Goal: Transaction & Acquisition: Purchase product/service

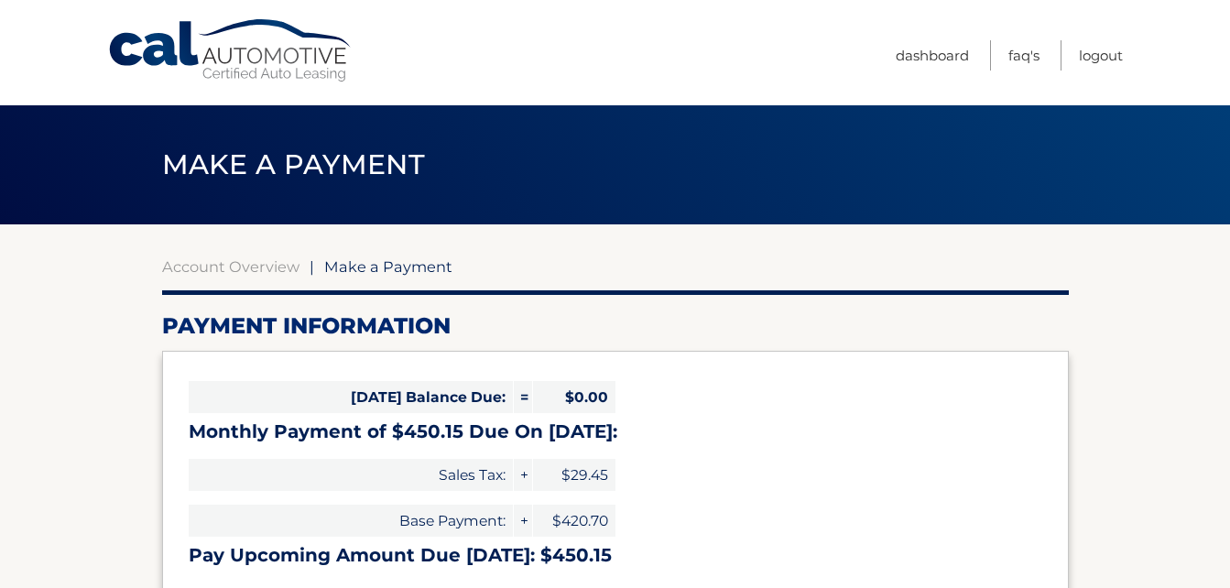
select select "MThlY2YzMTAtZWE0Yi00ZmU2LThlZjMtZTQ4NTQyNWRlNmY1"
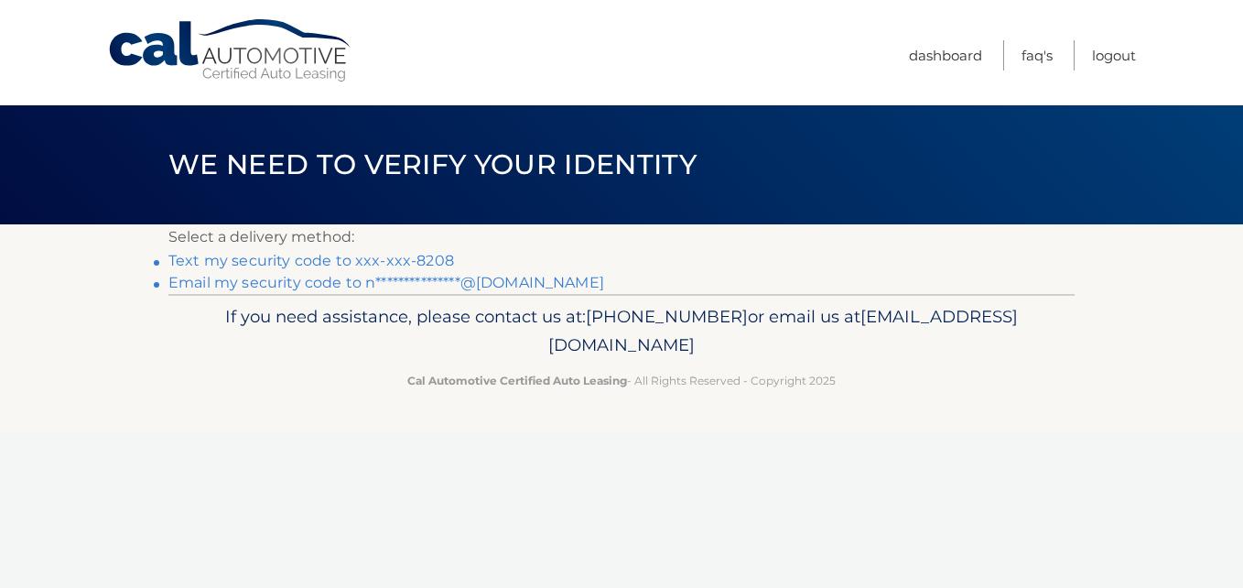
click at [353, 257] on link "Text my security code to xxx-xxx-8208" at bounding box center [311, 260] width 286 height 17
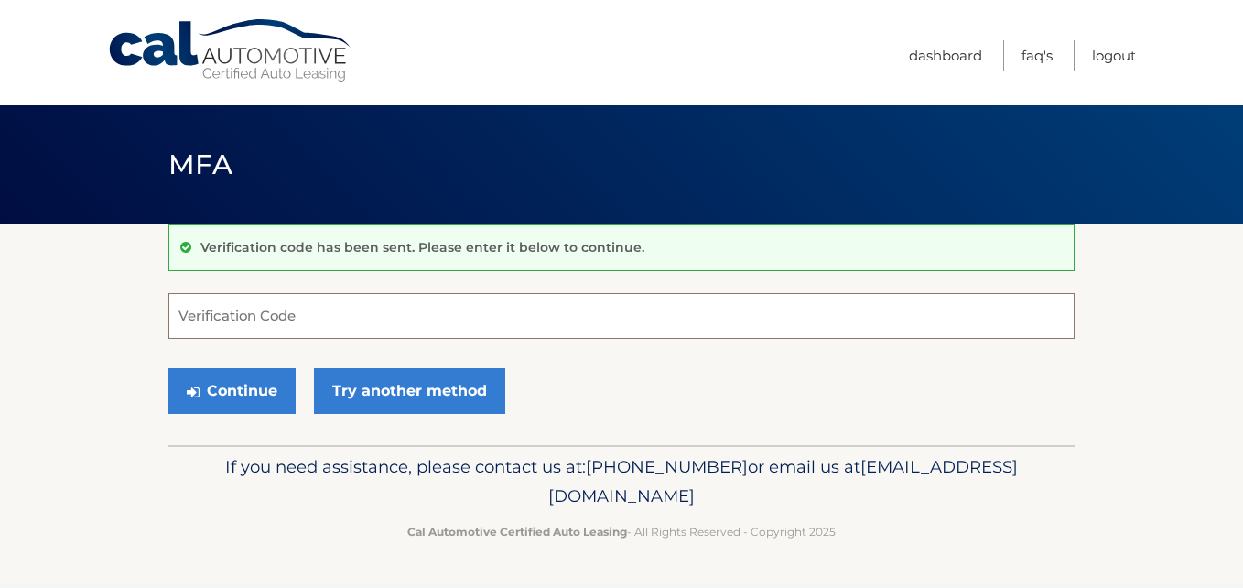
click at [324, 319] on input "Verification Code" at bounding box center [621, 316] width 906 height 46
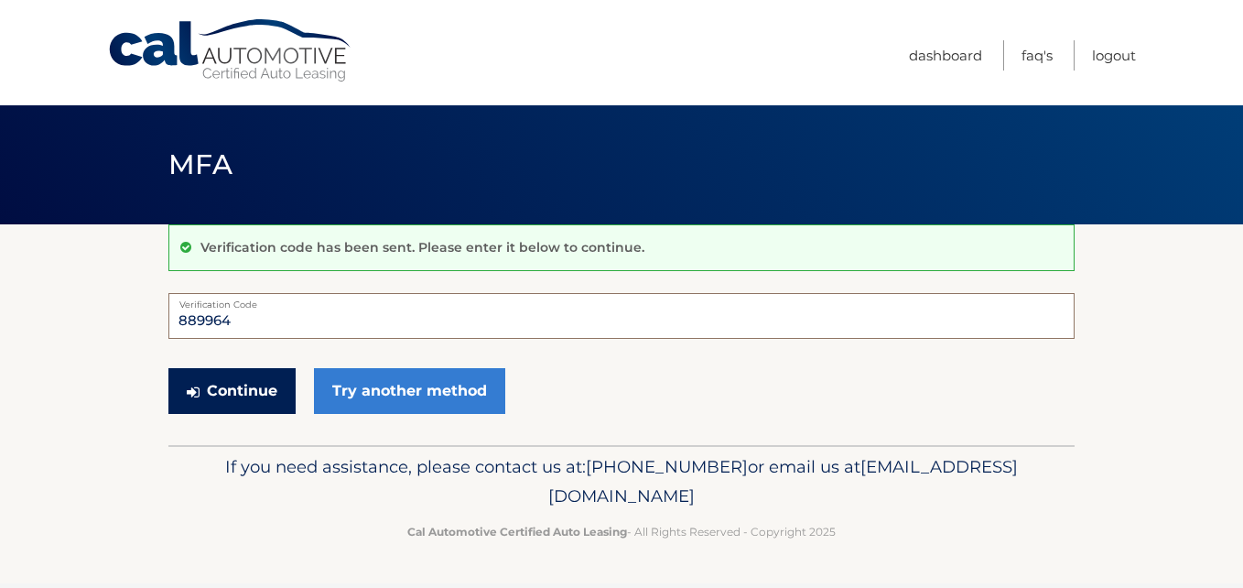
type input "889964"
click at [212, 406] on button "Continue" at bounding box center [231, 391] width 127 height 46
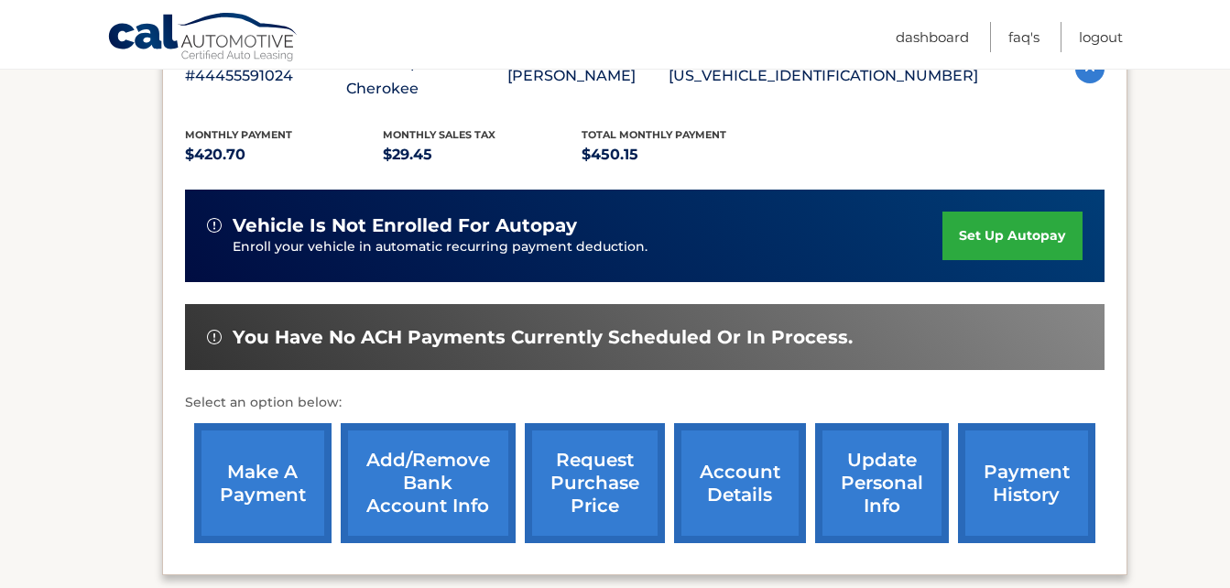
scroll to position [403, 0]
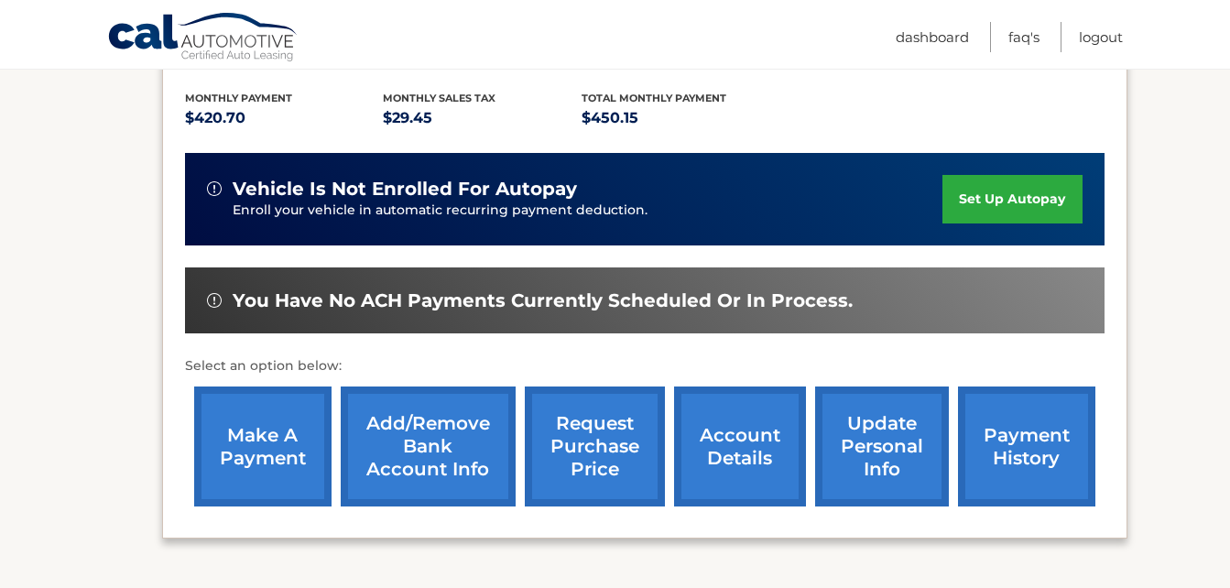
click at [262, 444] on link "make a payment" at bounding box center [262, 446] width 137 height 120
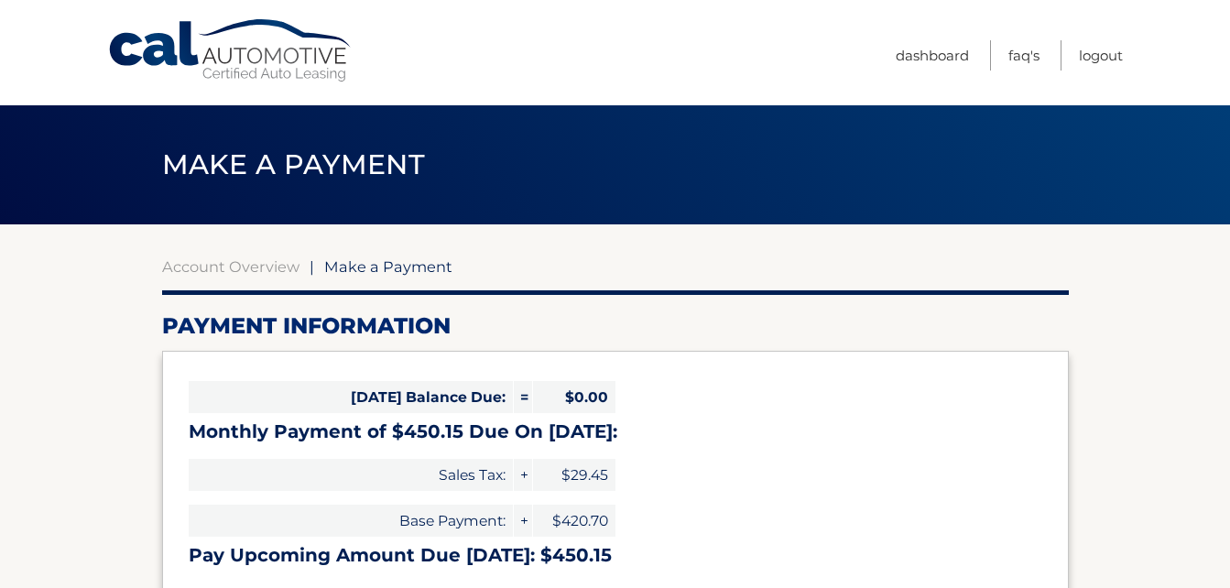
select select "MThlY2YzMTAtZWE0Yi00ZmU2LThlZjMtZTQ4NTQyNWRlNmY1"
click at [914, 49] on link "Dashboard" at bounding box center [931, 55] width 73 height 30
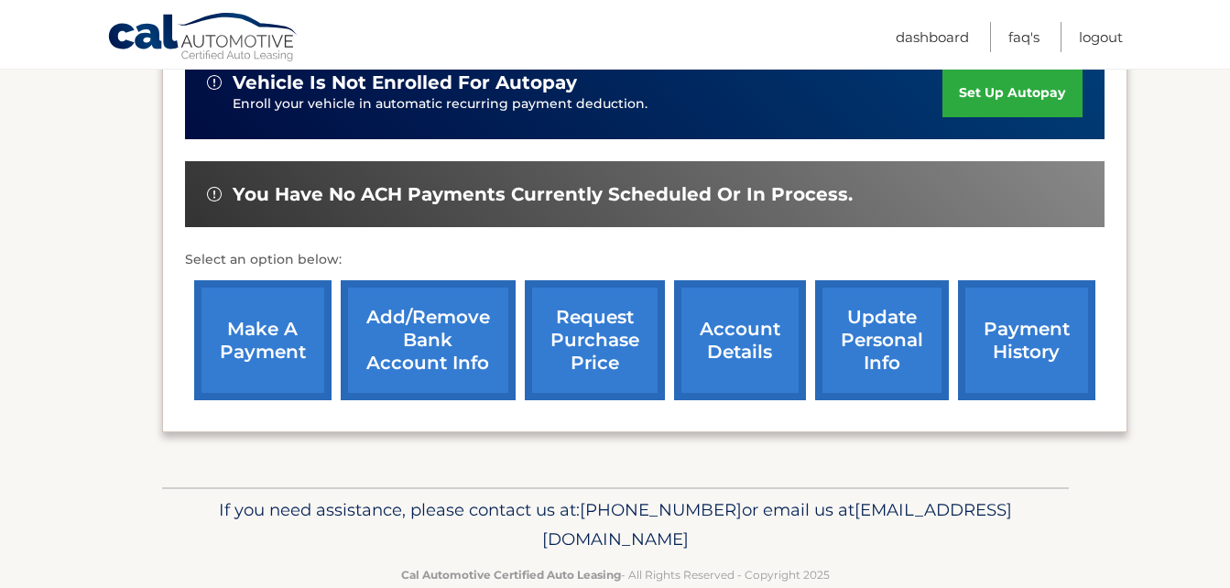
scroll to position [513, 0]
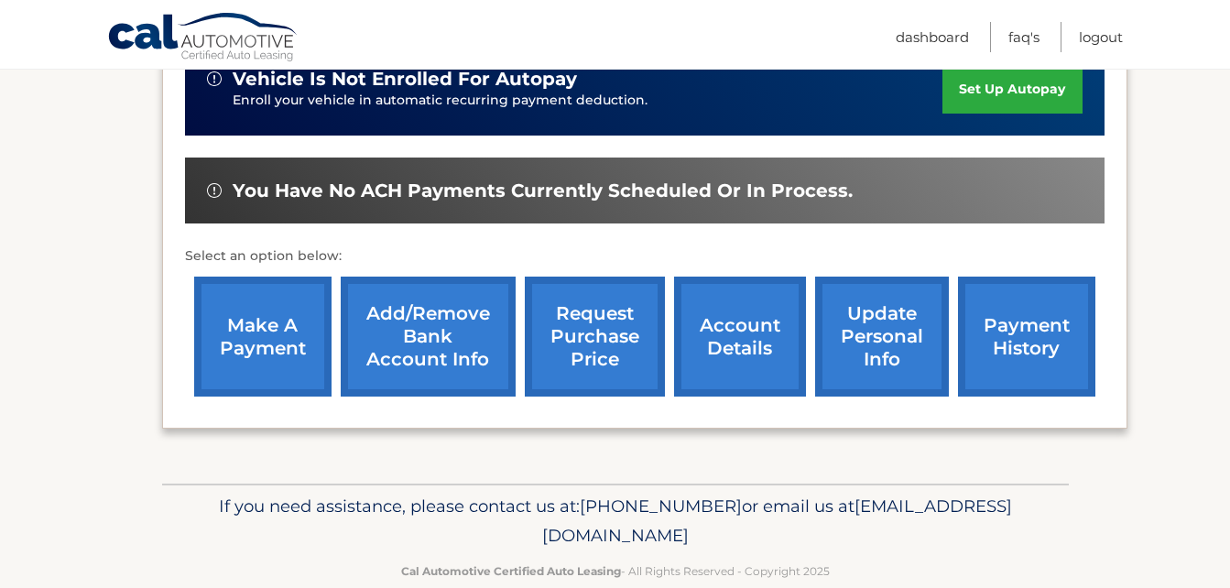
click at [861, 326] on link "update personal info" at bounding box center [882, 336] width 134 height 120
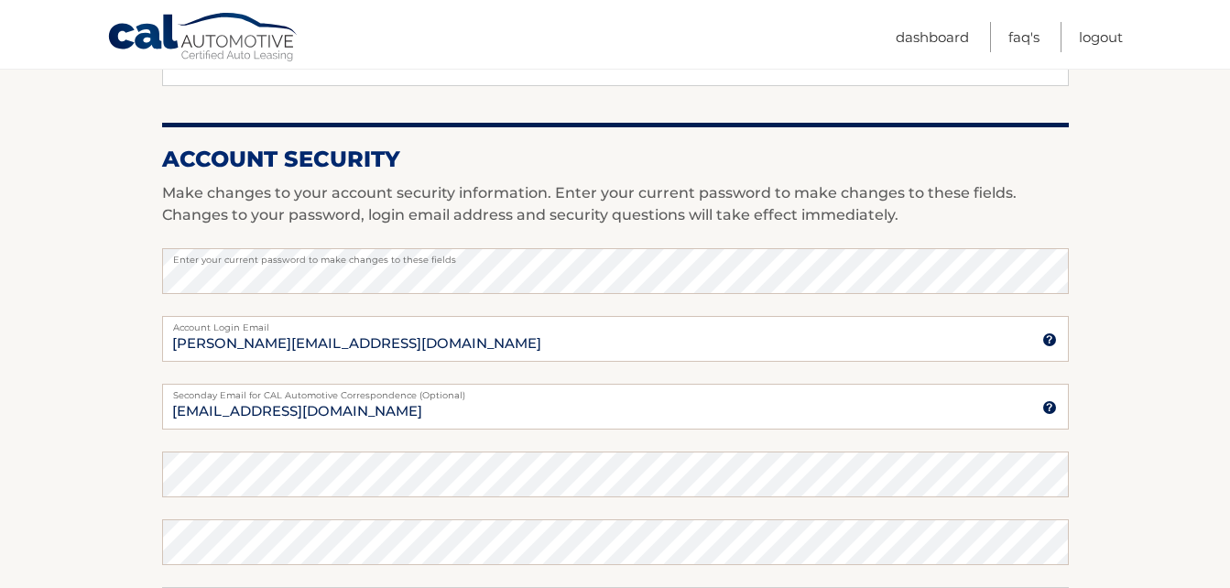
scroll to position [732, 0]
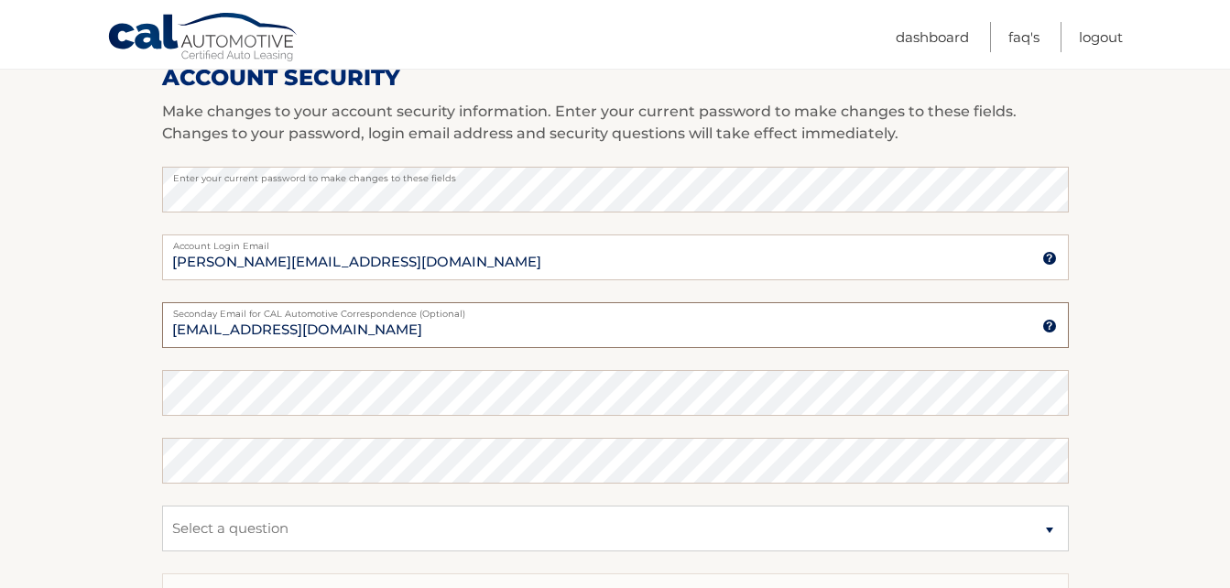
click at [415, 329] on input "ritm710@hotmail.com" at bounding box center [615, 325] width 906 height 46
type input "r"
type input "[PERSON_NAME][EMAIL_ADDRESS][DOMAIN_NAME]"
type input "843 N Jerico Dr"
click at [71, 354] on section "Account Overview | Edit Profile account information 843 NORTH JERICO DR Street …" at bounding box center [615, 158] width 1230 height 1333
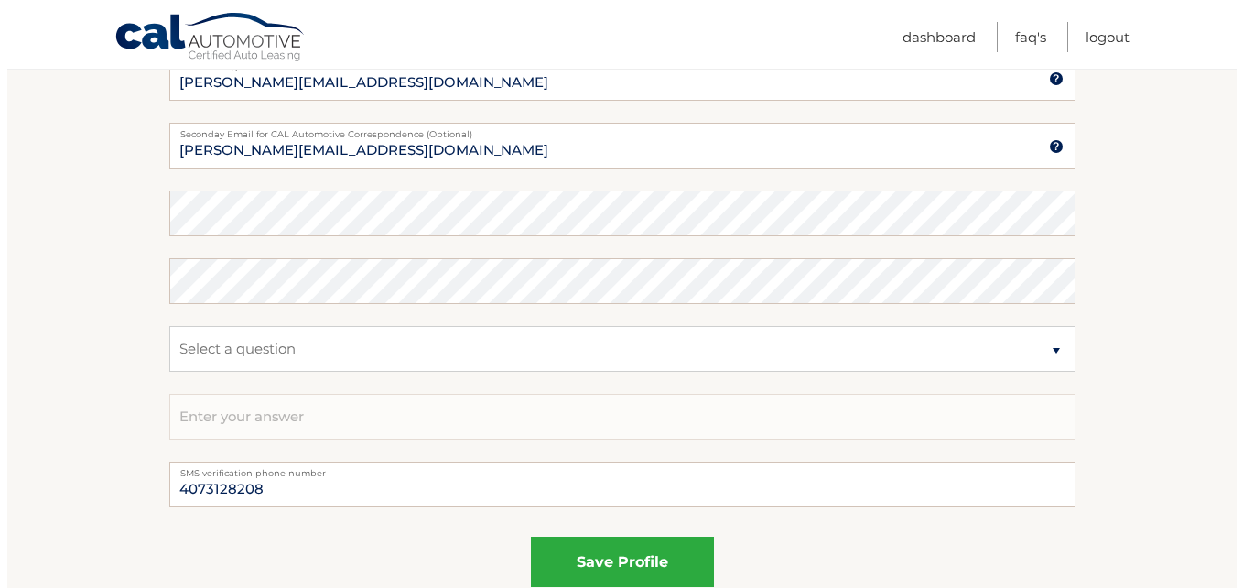
scroll to position [916, 0]
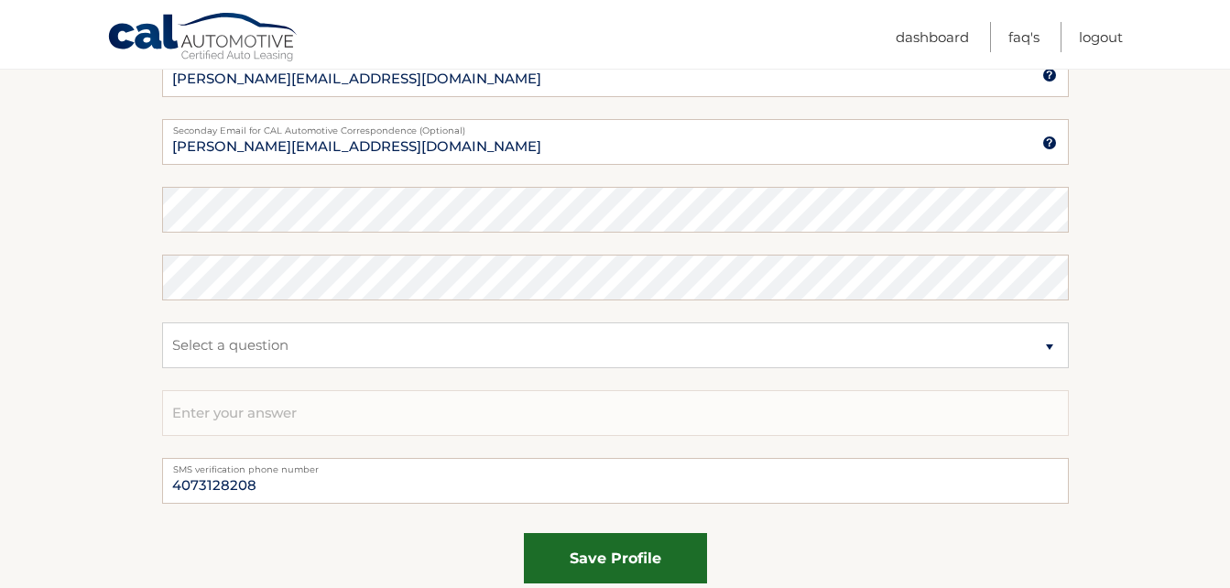
click at [585, 554] on button "save profile" at bounding box center [615, 558] width 183 height 50
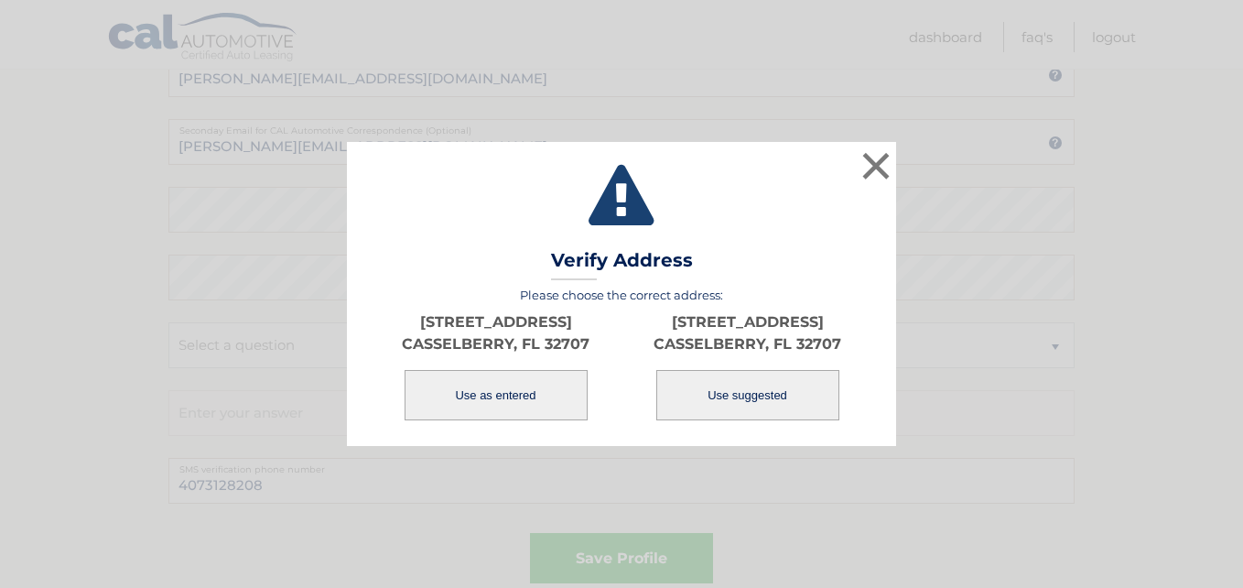
click at [706, 379] on button "Use suggested" at bounding box center [747, 395] width 183 height 50
type input "843 N JERICO DR"
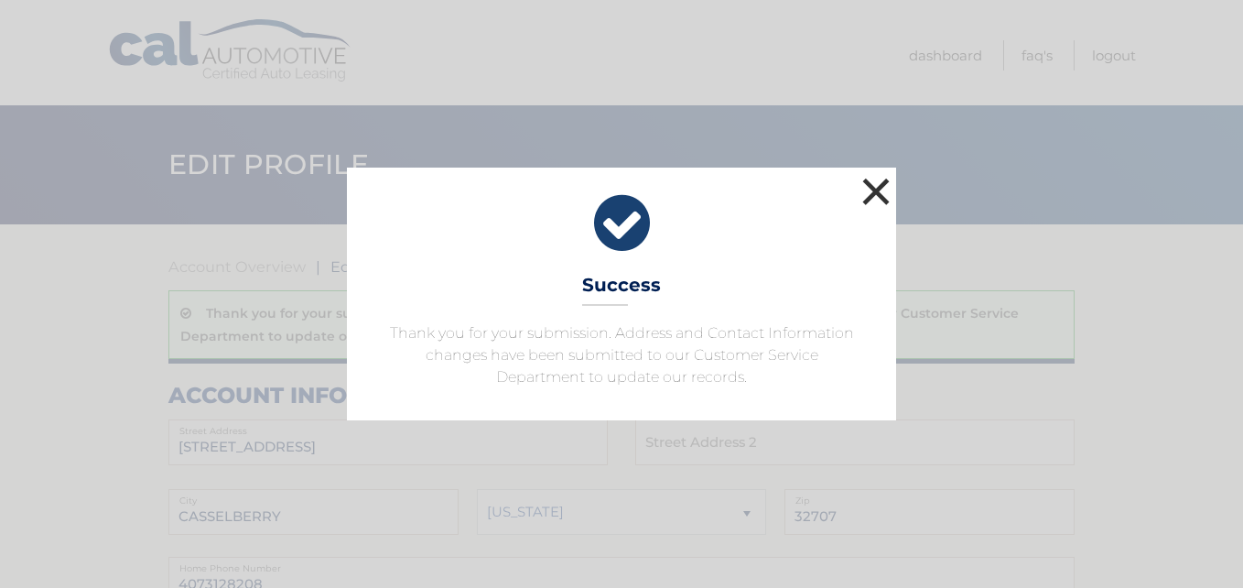
click at [877, 190] on button "×" at bounding box center [876, 191] width 37 height 37
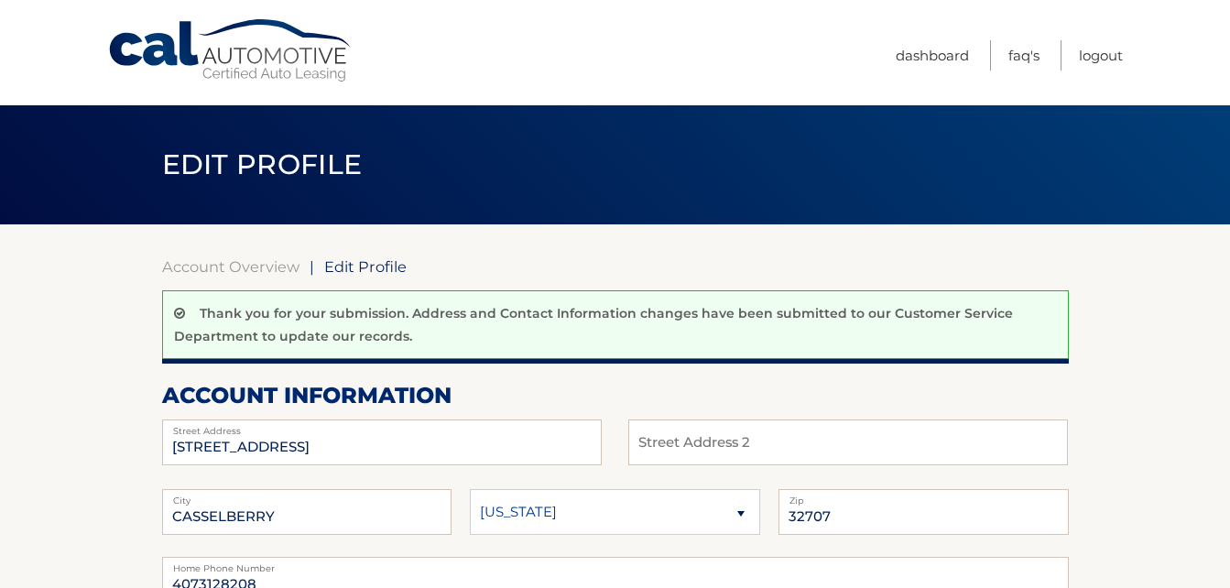
click at [926, 55] on link "Dashboard" at bounding box center [931, 55] width 73 height 30
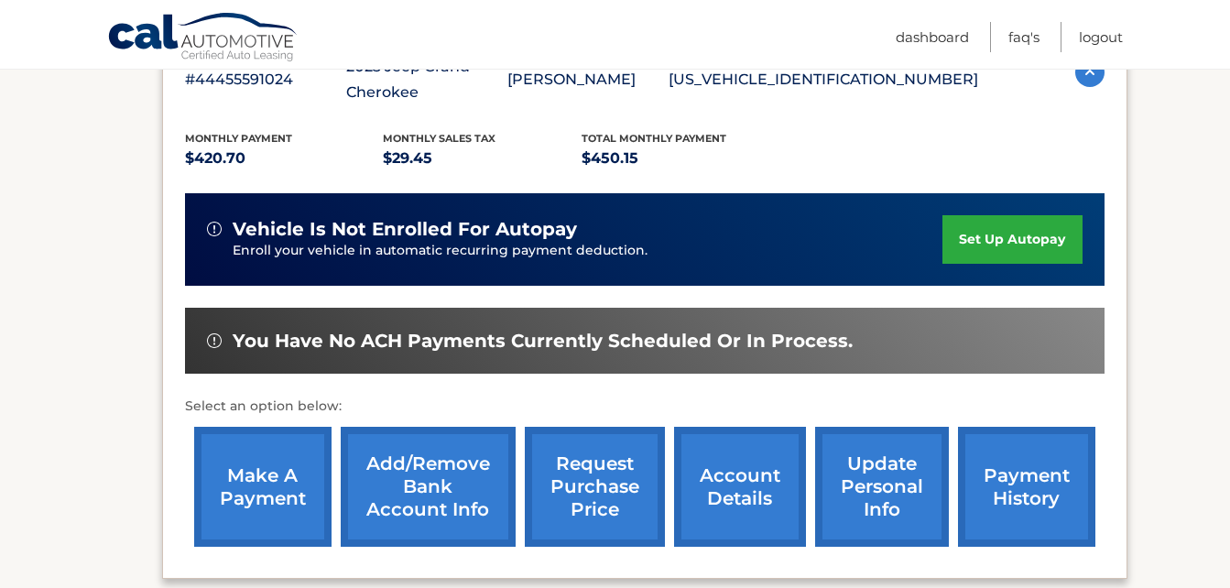
scroll to position [366, 0]
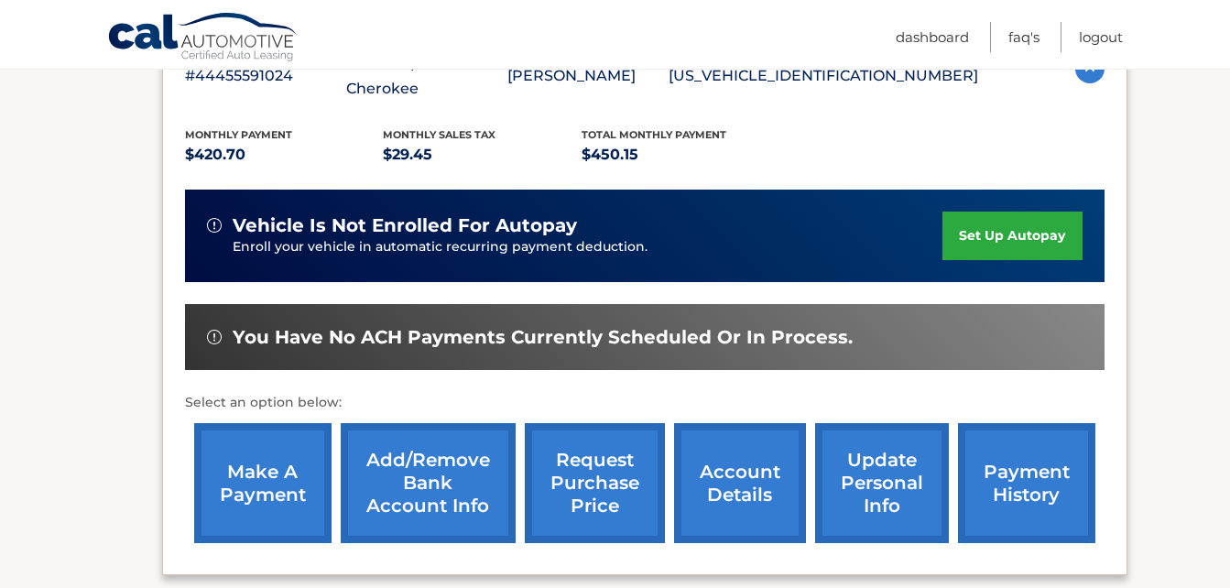
click at [269, 449] on link "make a payment" at bounding box center [262, 483] width 137 height 120
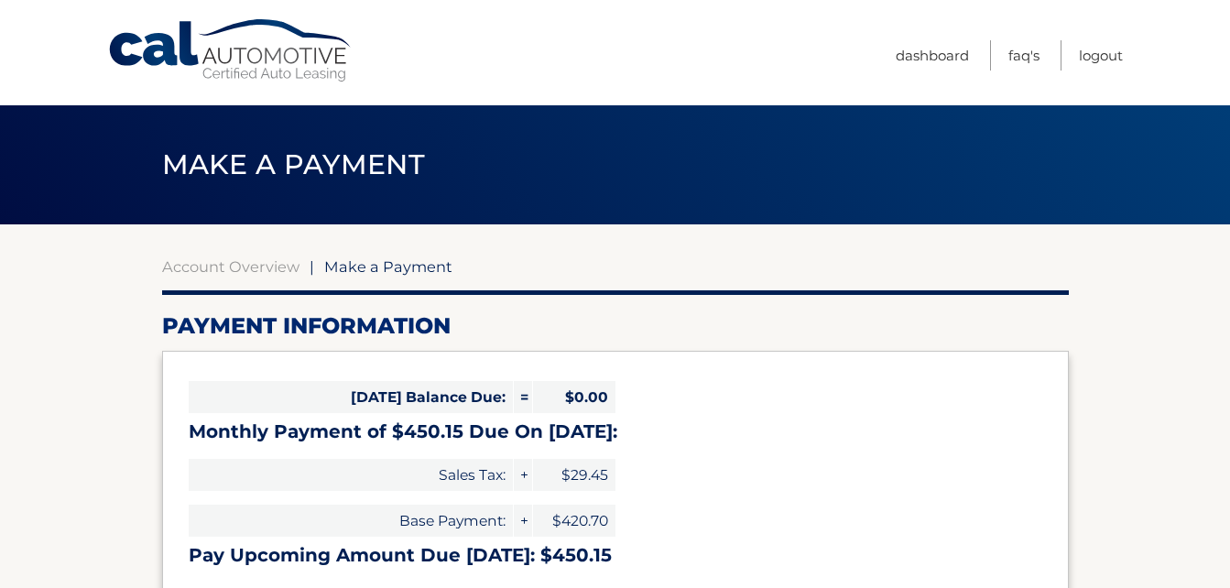
select select "MThlY2YzMTAtZWE0Yi00ZmU2LThlZjMtZTQ4NTQyNWRlNmY1"
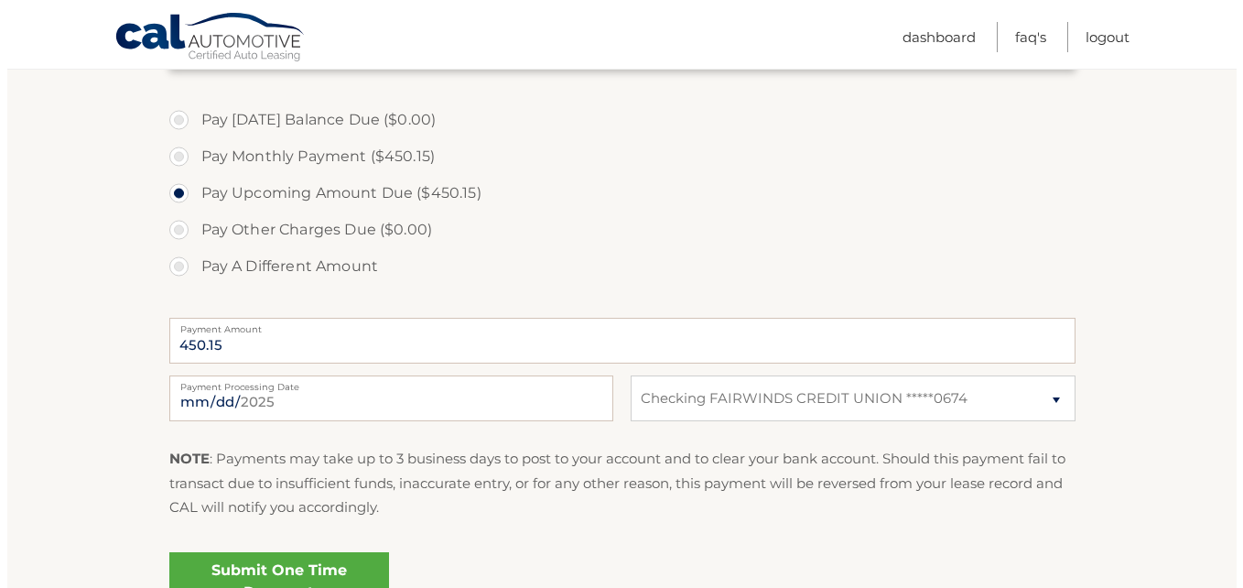
scroll to position [549, 0]
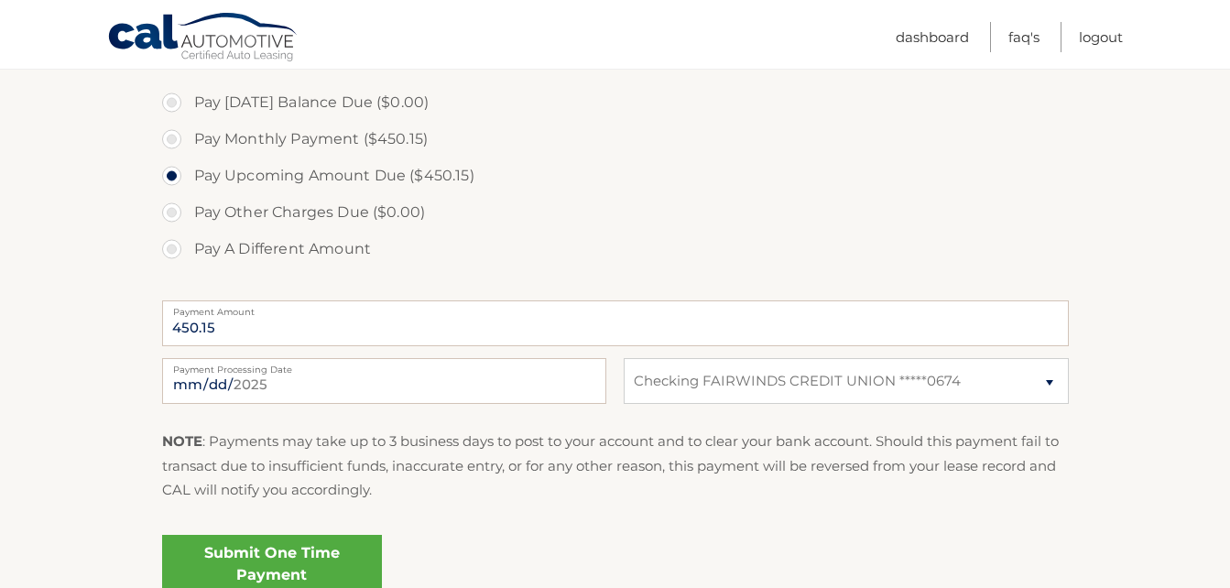
click at [259, 550] on link "Submit One Time Payment" at bounding box center [272, 564] width 220 height 59
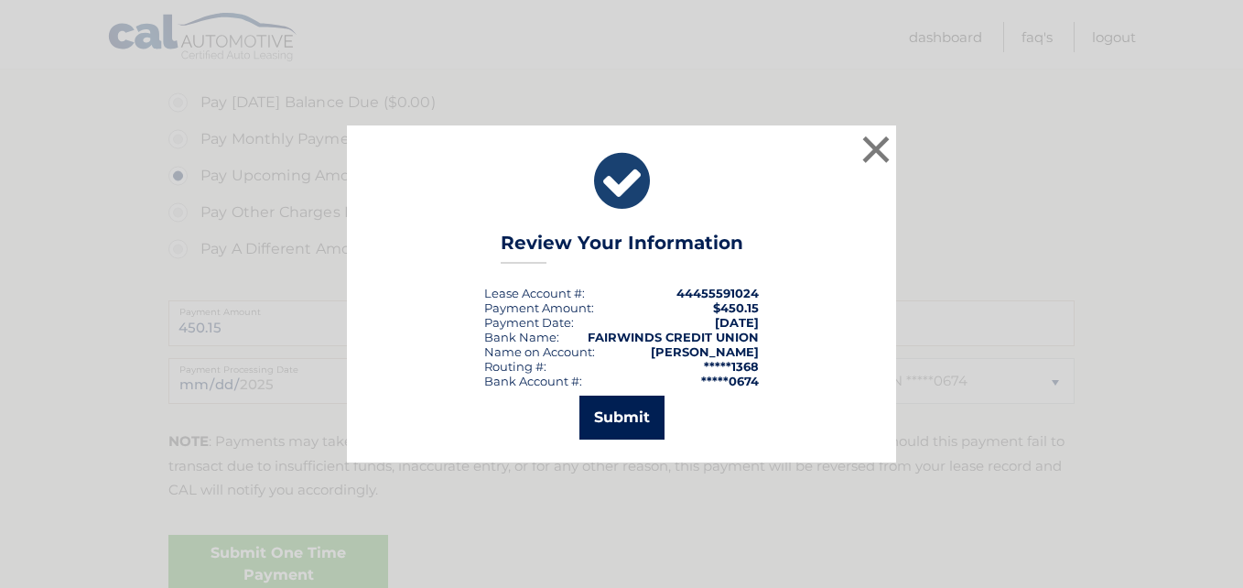
click at [632, 419] on button "Submit" at bounding box center [622, 418] width 85 height 44
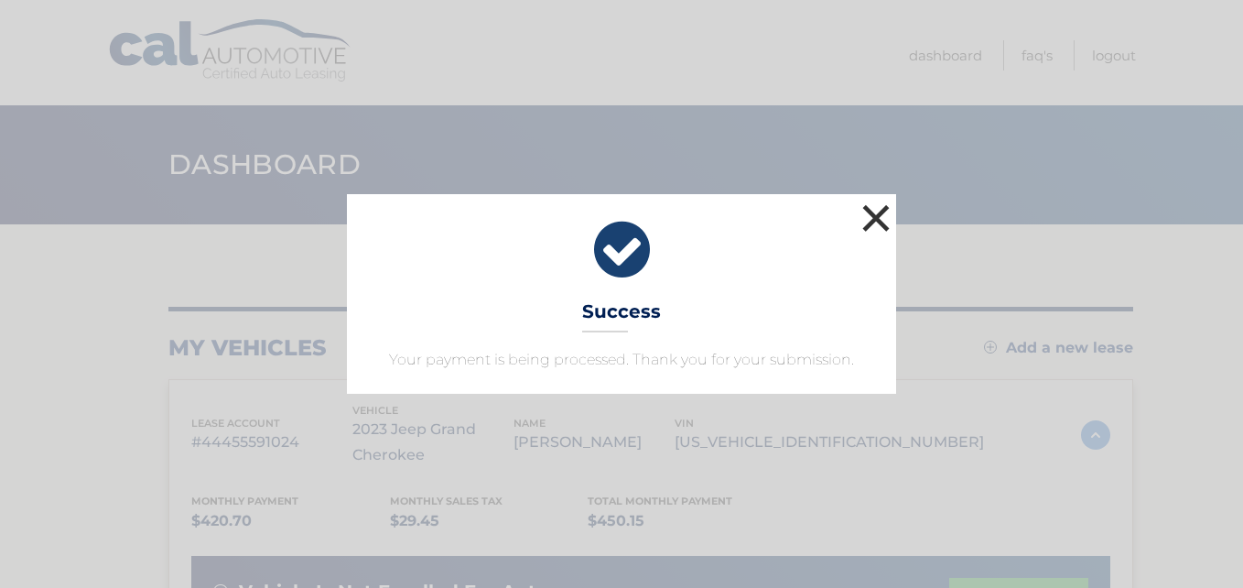
click at [878, 220] on button "×" at bounding box center [876, 218] width 37 height 37
